Goal: Task Accomplishment & Management: Complete application form

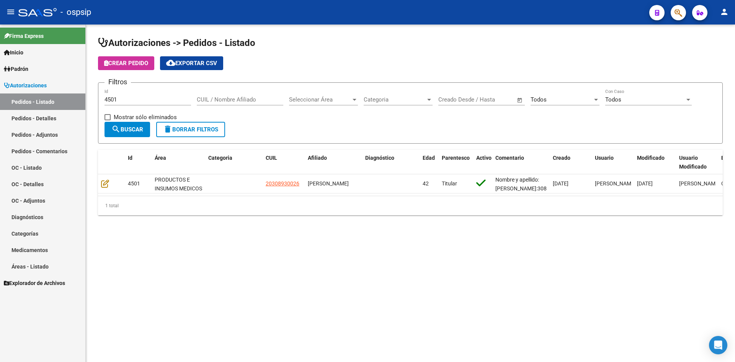
click at [653, 10] on button "button" at bounding box center [657, 12] width 15 height 15
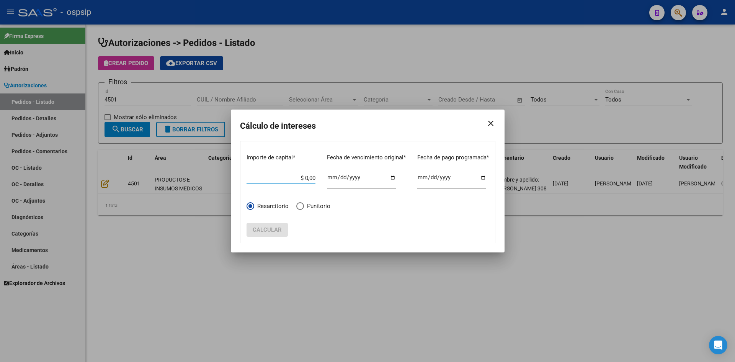
click at [492, 122] on mat-icon "close" at bounding box center [487, 123] width 15 height 21
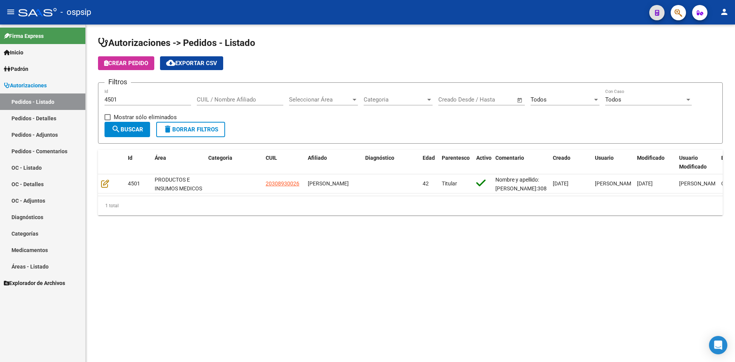
click at [683, 13] on button "button" at bounding box center [678, 12] width 15 height 15
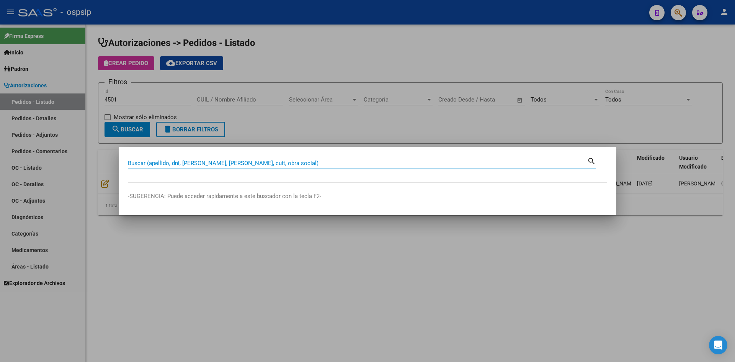
paste input "35537308"
type input "35537308"
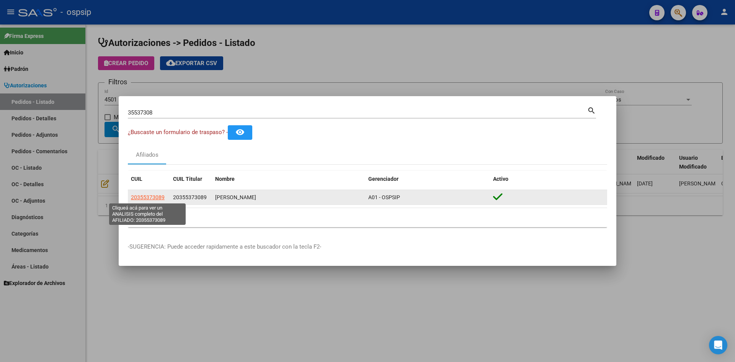
click at [154, 197] on span "20355373089" at bounding box center [148, 197] width 34 height 6
type textarea "20355373089"
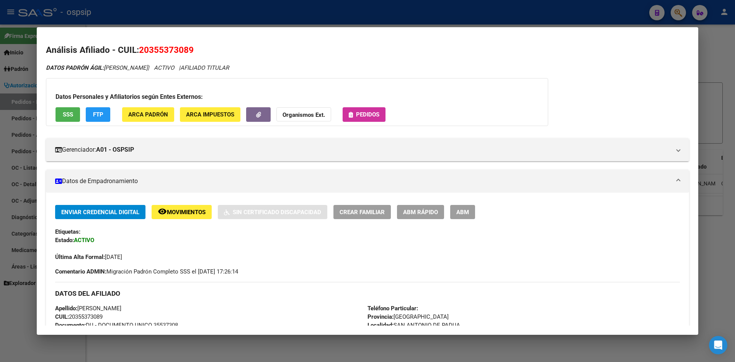
click at [369, 113] on span "Pedidos" at bounding box center [367, 114] width 23 height 7
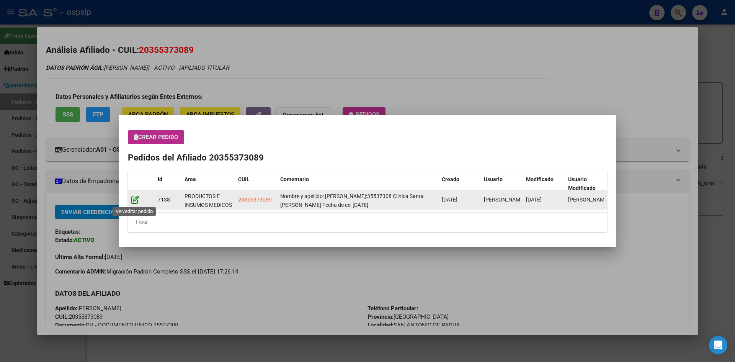
click at [132, 199] on icon at bounding box center [135, 199] width 8 height 8
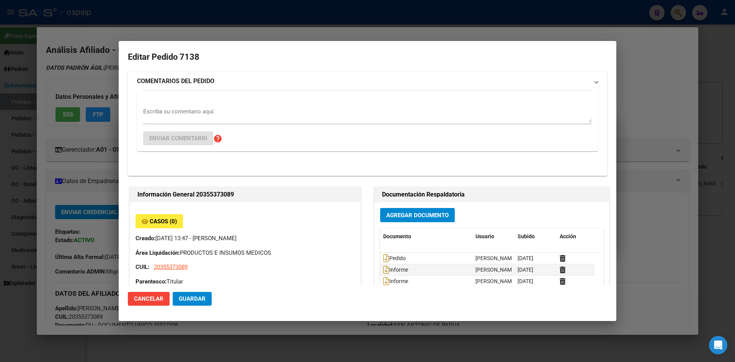
type input "[GEOGRAPHIC_DATA], [GEOGRAPHIC_DATA][PERSON_NAME], [PERSON_NAME] 1614"
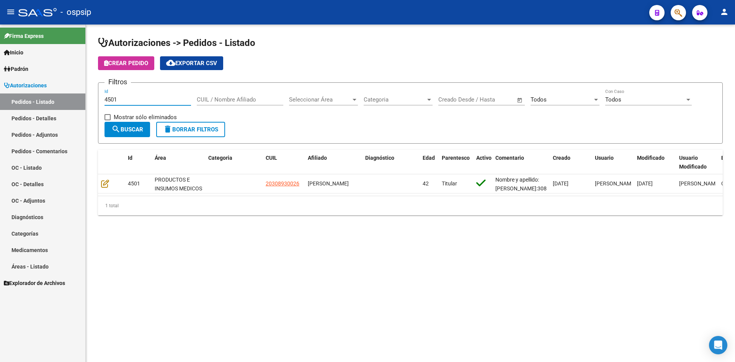
click at [108, 99] on input "4501" at bounding box center [148, 99] width 87 height 7
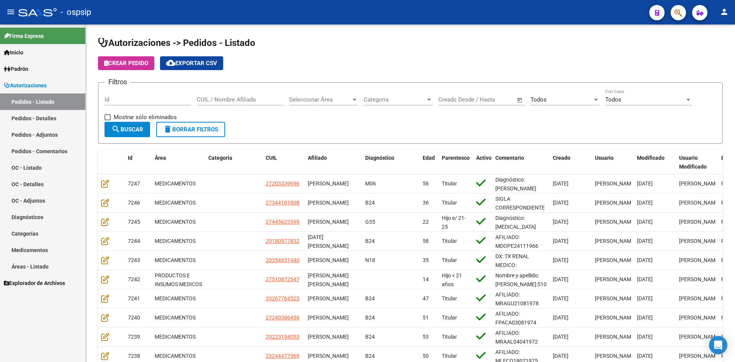
drag, startPoint x: 407, startPoint y: 57, endPoint x: 293, endPoint y: 8, distance: 123.9
click at [404, 55] on app-list-header "Autorizaciones -> Pedidos - Listado Crear Pedido cloud_download Exportar CSV Fi…" at bounding box center [410, 90] width 625 height 107
click at [516, 31] on div "Autorizaciones -> Pedidos - Listado Crear Pedido cloud_download Exportar CSV Fi…" at bounding box center [411, 219] width 650 height 388
drag, startPoint x: 444, startPoint y: 46, endPoint x: 444, endPoint y: 29, distance: 17.2
click at [444, 45] on h1 "Autorizaciones -> Pedidos - Listado" at bounding box center [410, 43] width 625 height 13
